Goal: Task Accomplishment & Management: Use online tool/utility

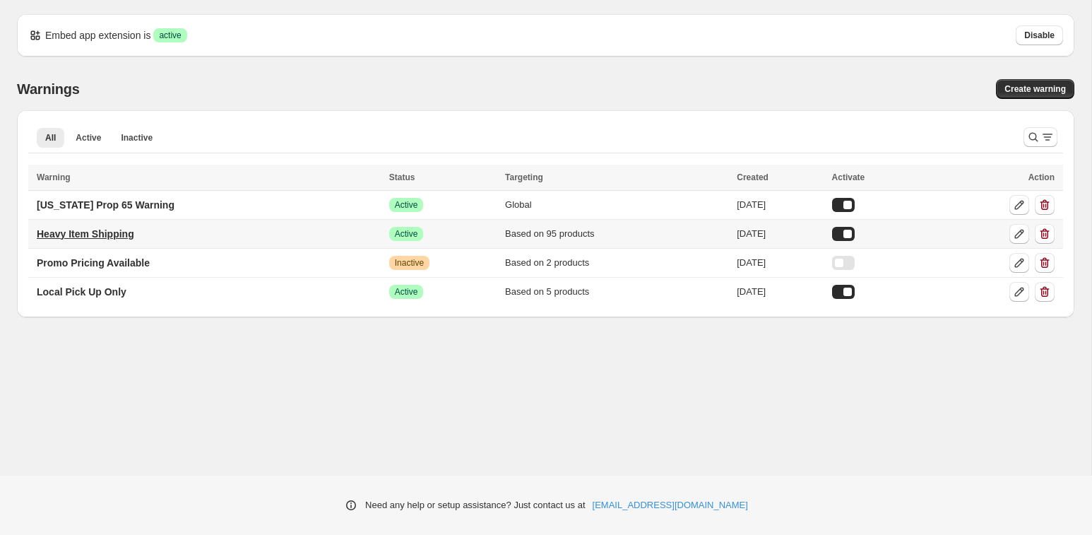
click at [97, 237] on p "Heavy Item Shipping" at bounding box center [85, 234] width 97 height 14
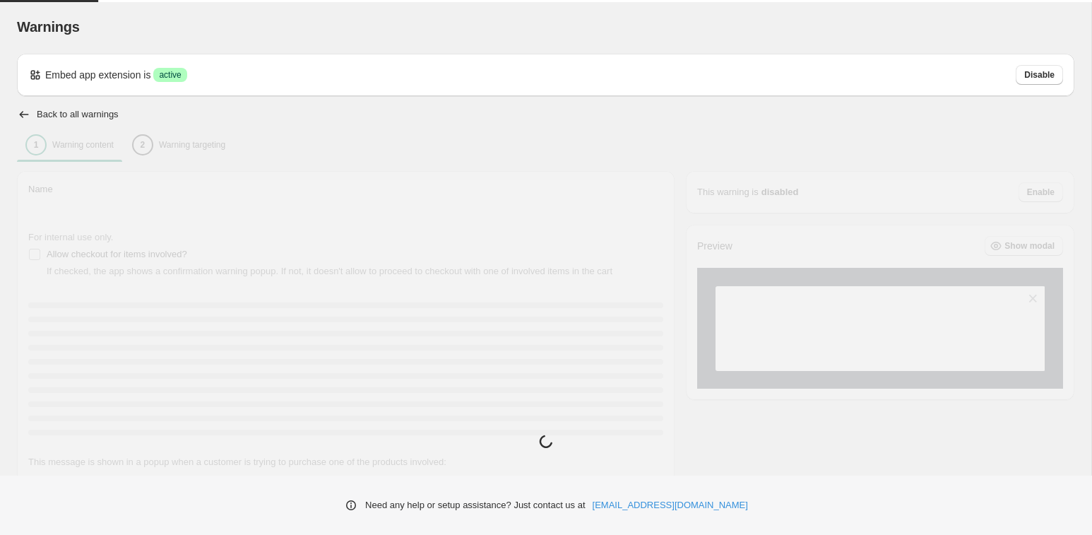
type input "**********"
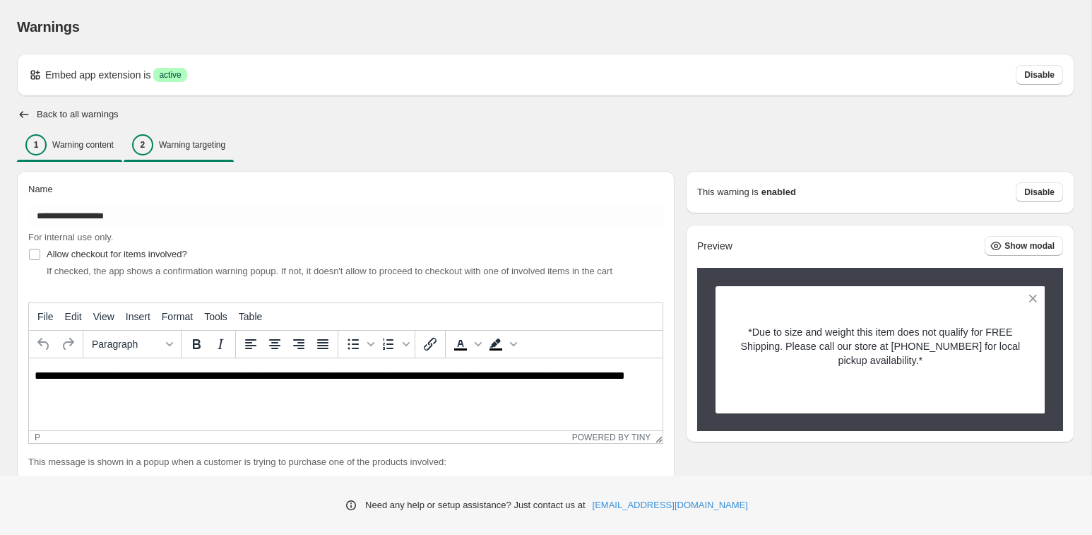
click at [199, 143] on p "Warning targeting" at bounding box center [192, 144] width 66 height 11
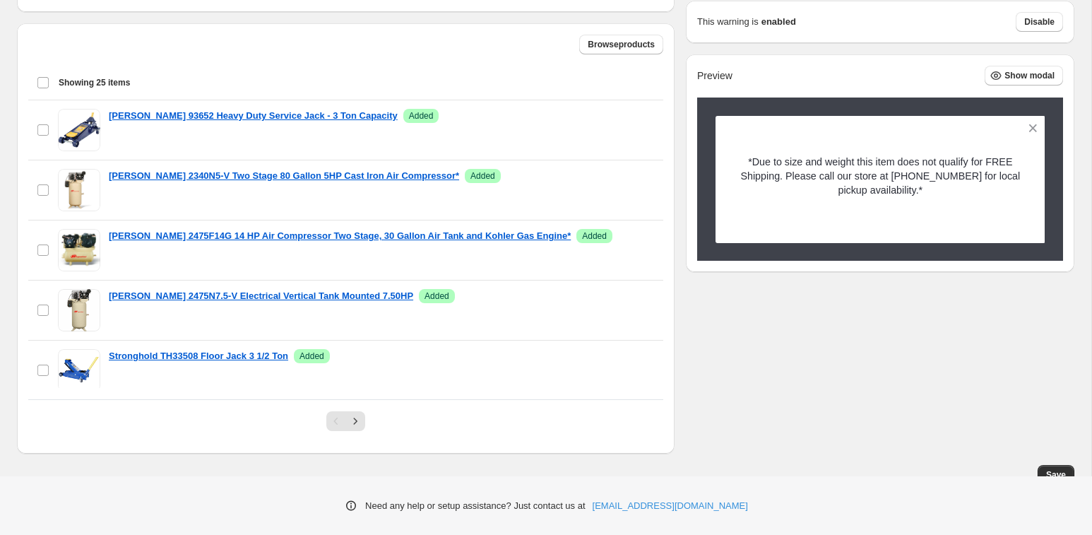
scroll to position [458, 0]
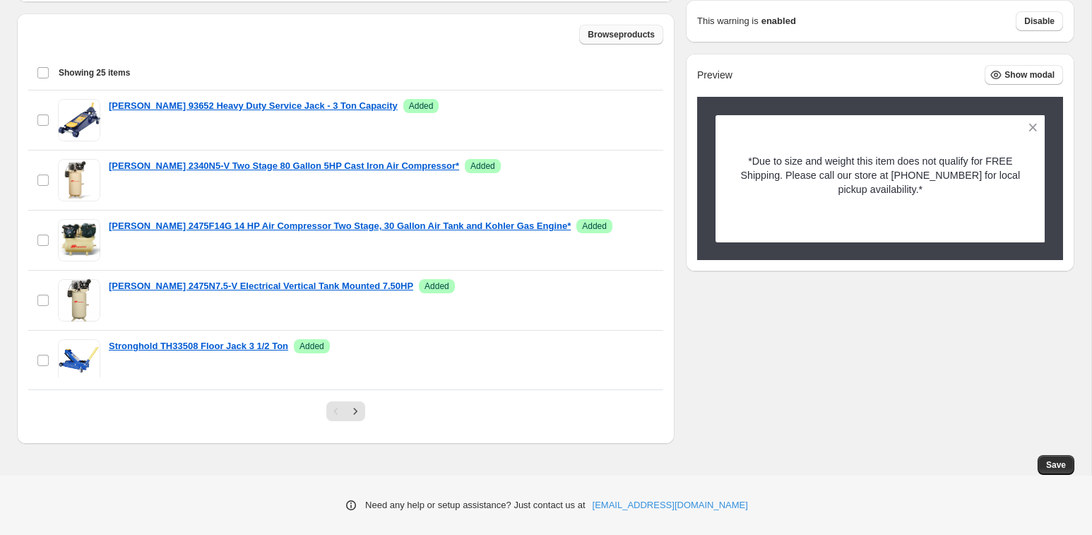
click at [636, 41] on button "Browse products" at bounding box center [621, 35] width 84 height 20
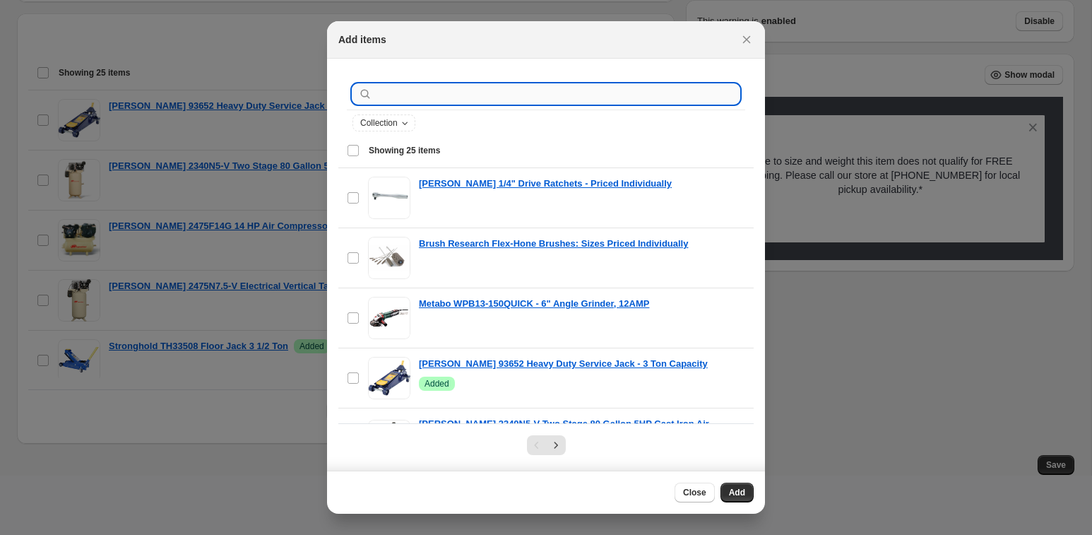
click at [601, 86] on input ":r1c:" at bounding box center [557, 94] width 364 height 20
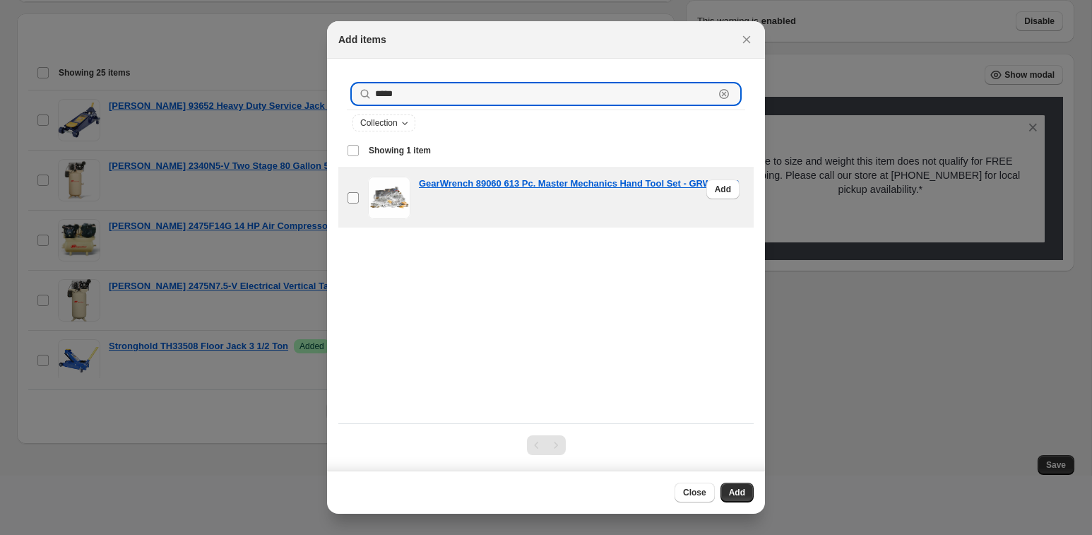
type input "*****"
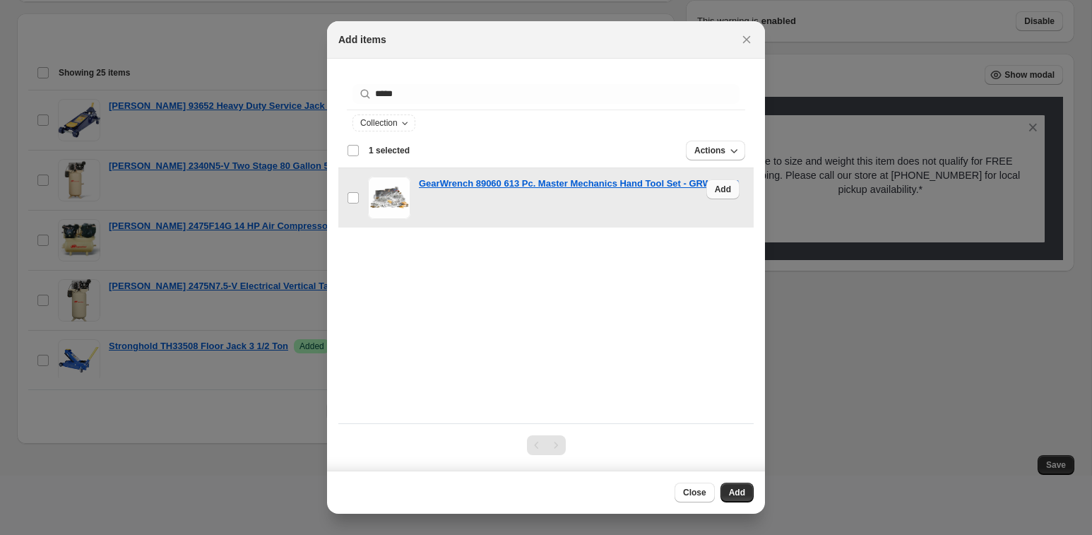
click at [725, 191] on span "Add" at bounding box center [723, 189] width 16 height 11
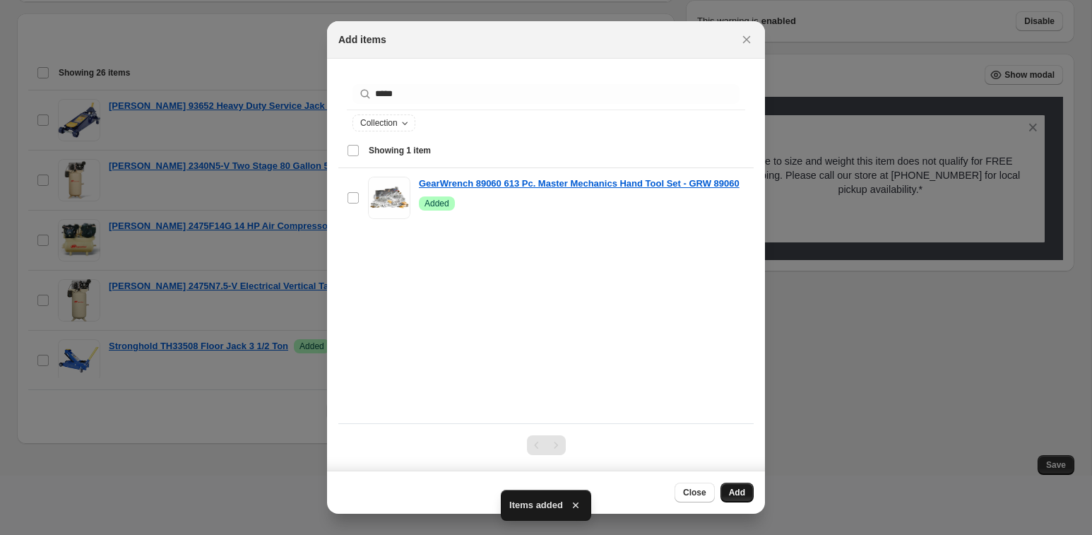
click at [732, 491] on span "Add" at bounding box center [737, 492] width 16 height 11
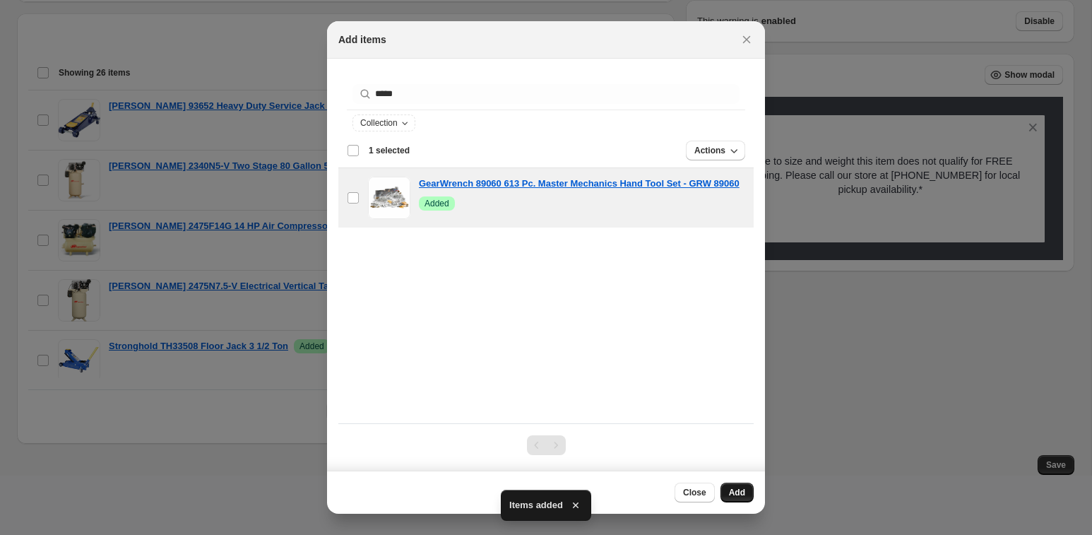
click at [744, 492] on span "Add" at bounding box center [737, 492] width 16 height 11
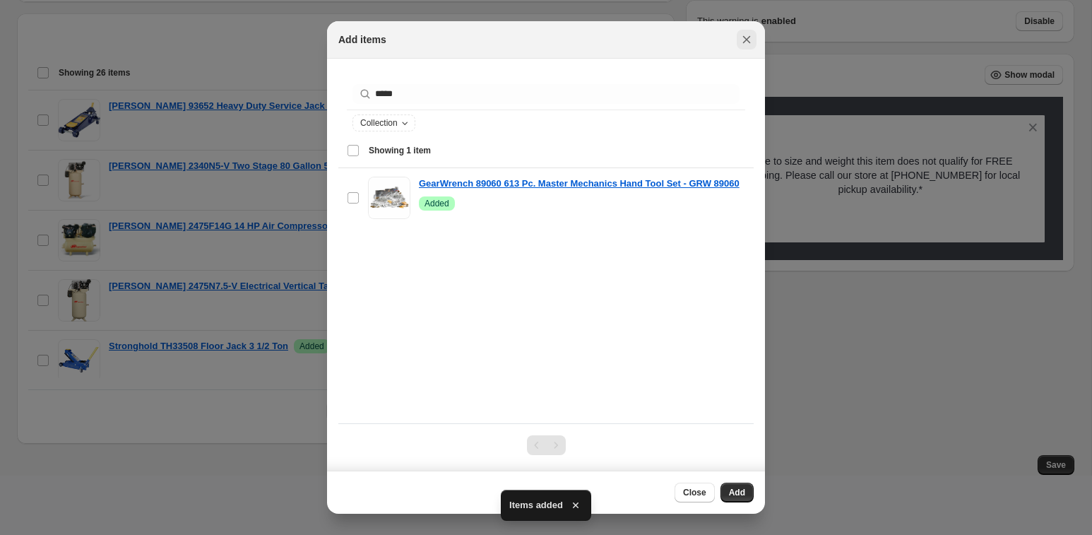
click at [754, 37] on button "Close" at bounding box center [747, 40] width 20 height 20
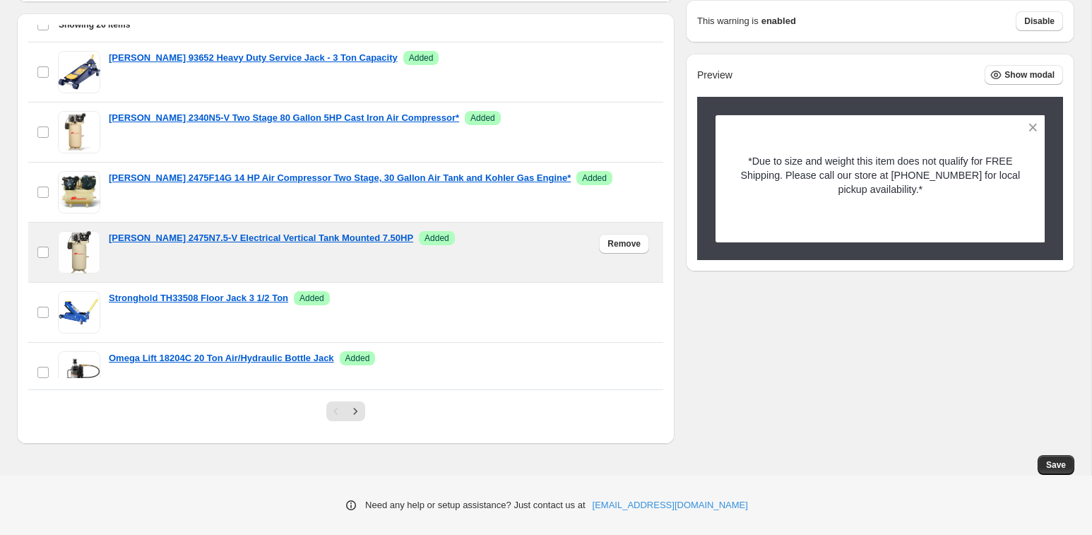
scroll to position [0, 0]
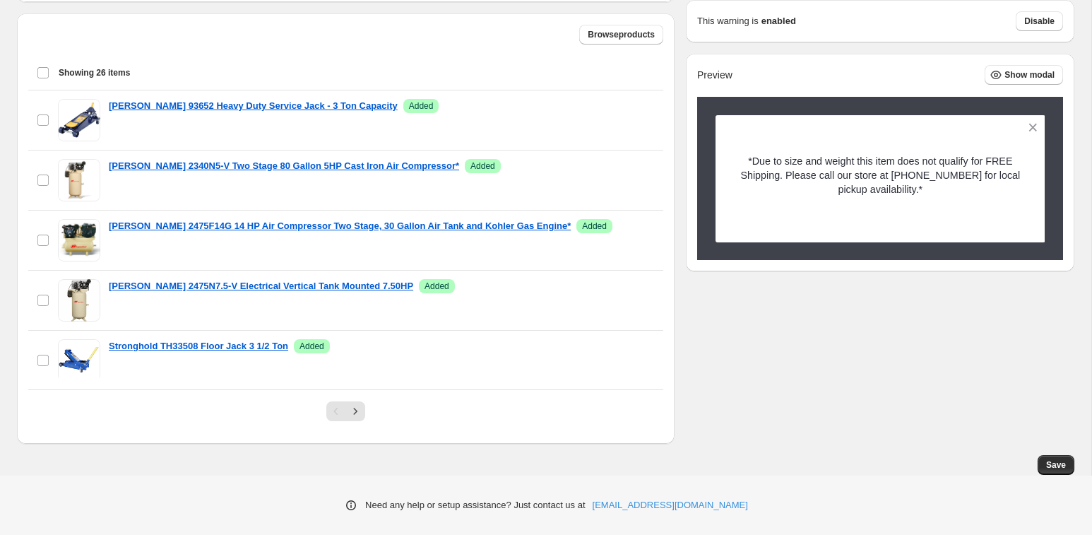
click at [732, 373] on div "Show the warning only once? If checked, the warning is shown once per customer …" at bounding box center [545, 79] width 1057 height 730
